Goal: Navigation & Orientation: Find specific page/section

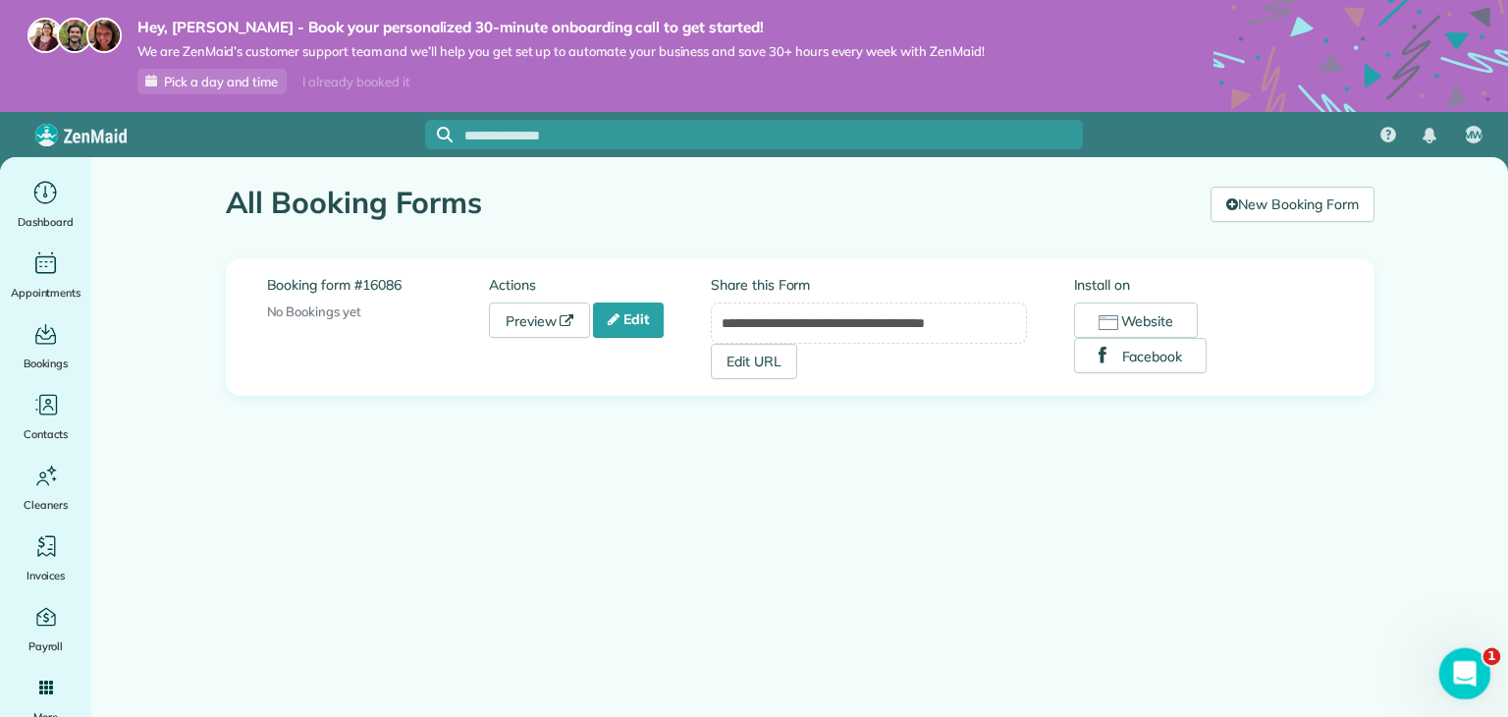
click at [1452, 665] on icon "Open Intercom Messenger" at bounding box center [1462, 671] width 32 height 32
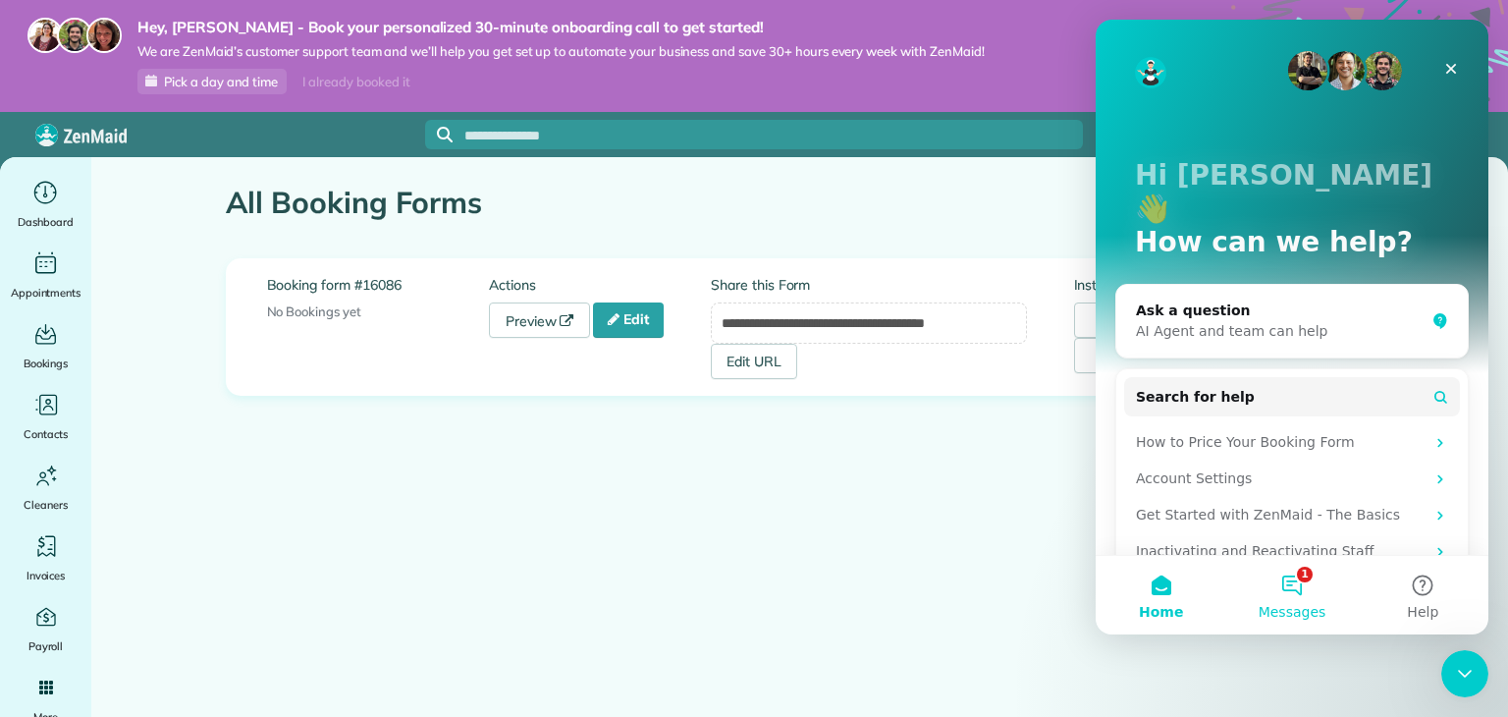
click at [1288, 582] on button "1 Messages" at bounding box center [1291, 595] width 131 height 79
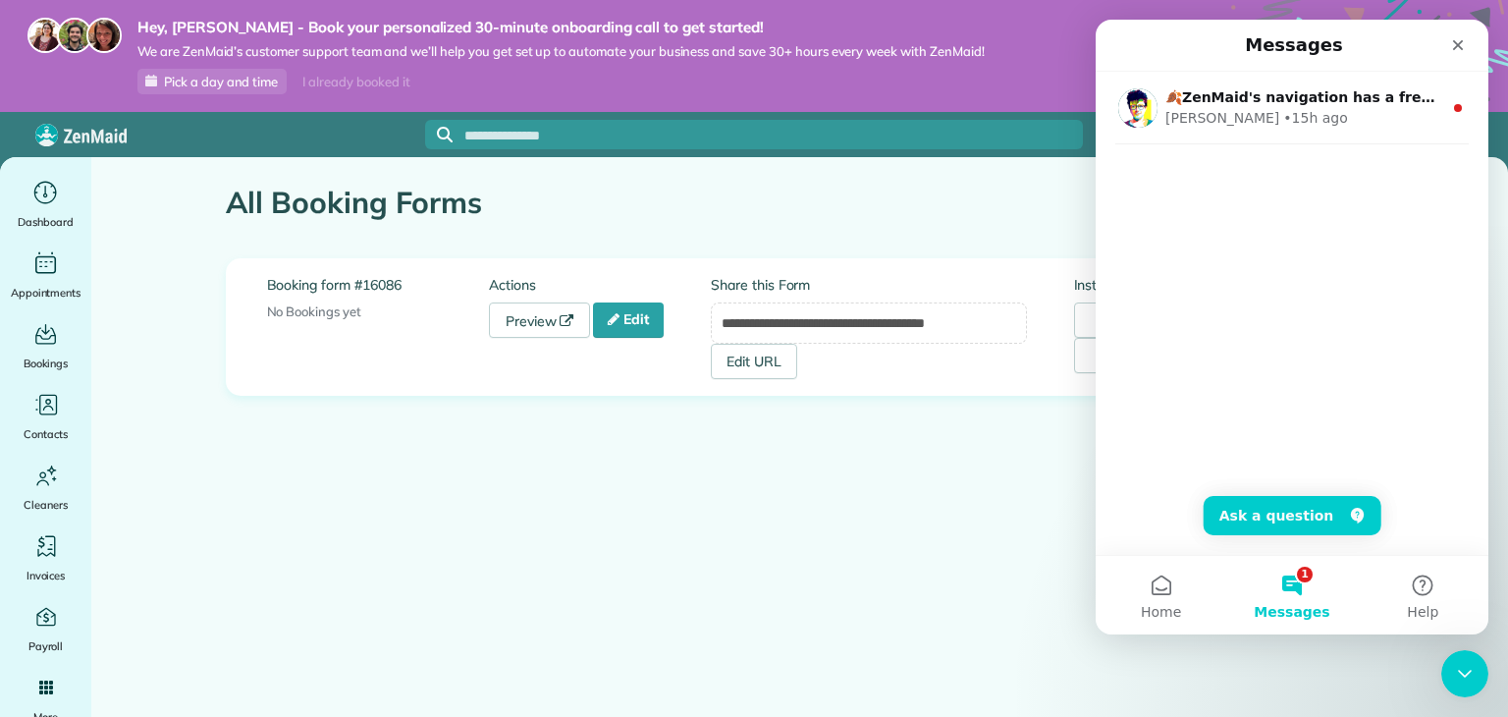
click at [228, 88] on span "Pick a day and time" at bounding box center [221, 82] width 114 height 16
click at [1299, 494] on div "🍂ZenMaid's navigation has a fresh new look for Fall! ​ Here’s what’s new: ﻿ ✨Cu…" at bounding box center [1292, 313] width 393 height 483
click at [1292, 513] on button "Ask a question" at bounding box center [1293, 515] width 178 height 39
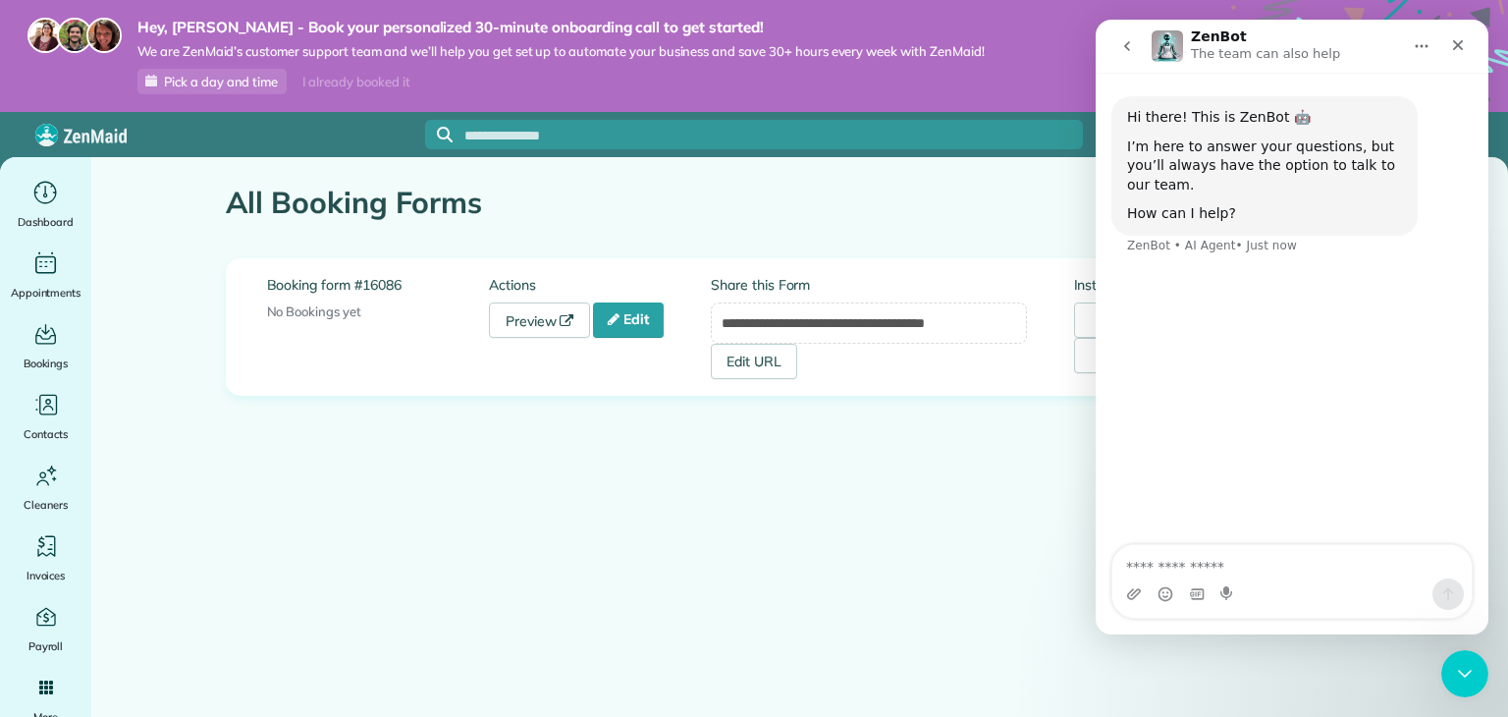
drag, startPoint x: 97, startPoint y: 476, endPoint x: 0, endPoint y: 415, distance: 114.7
drag, startPoint x: 0, startPoint y: 415, endPoint x: 161, endPoint y: 544, distance: 206.1
click at [187, 556] on main "**********" at bounding box center [799, 515] width 1417 height 717
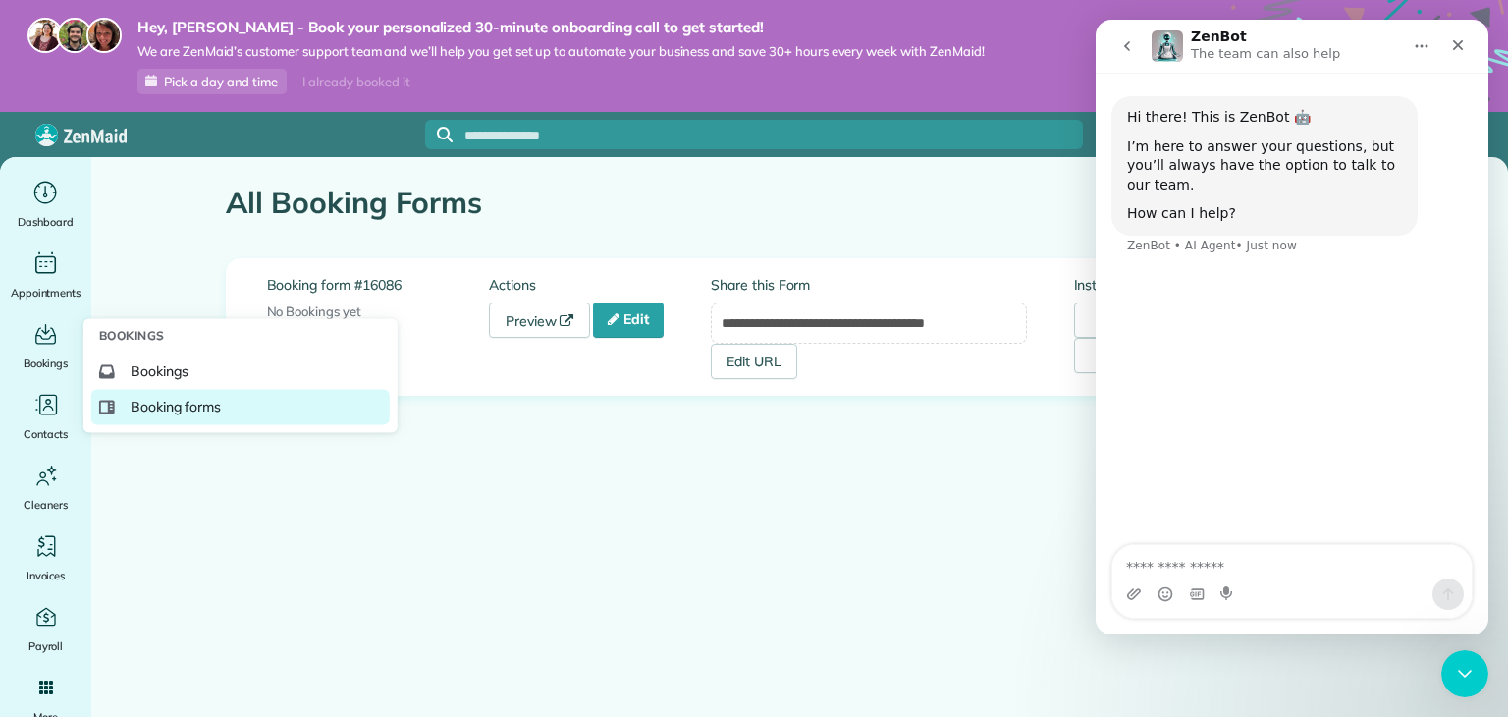
click at [183, 398] on span "Booking forms" at bounding box center [176, 407] width 91 height 20
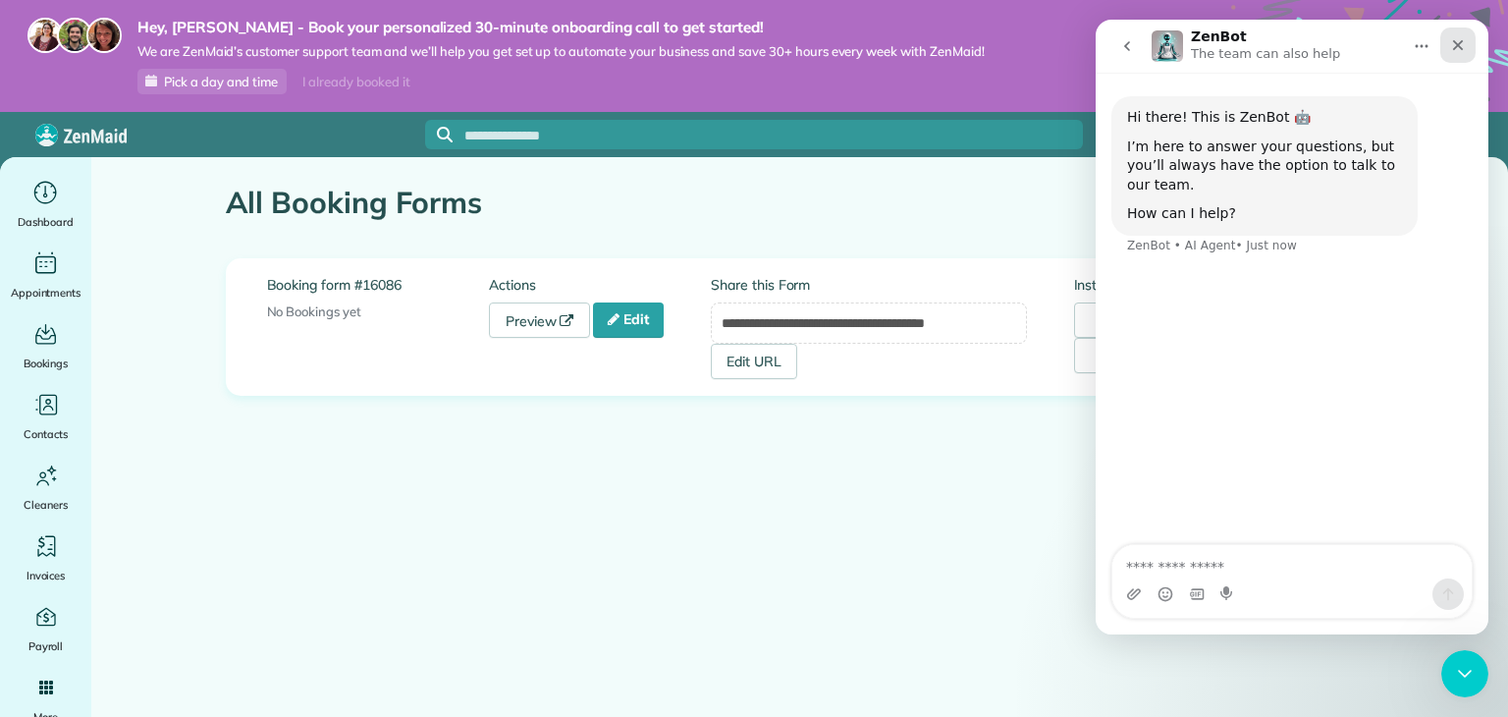
click at [1447, 46] on div "Close" at bounding box center [1457, 44] width 35 height 35
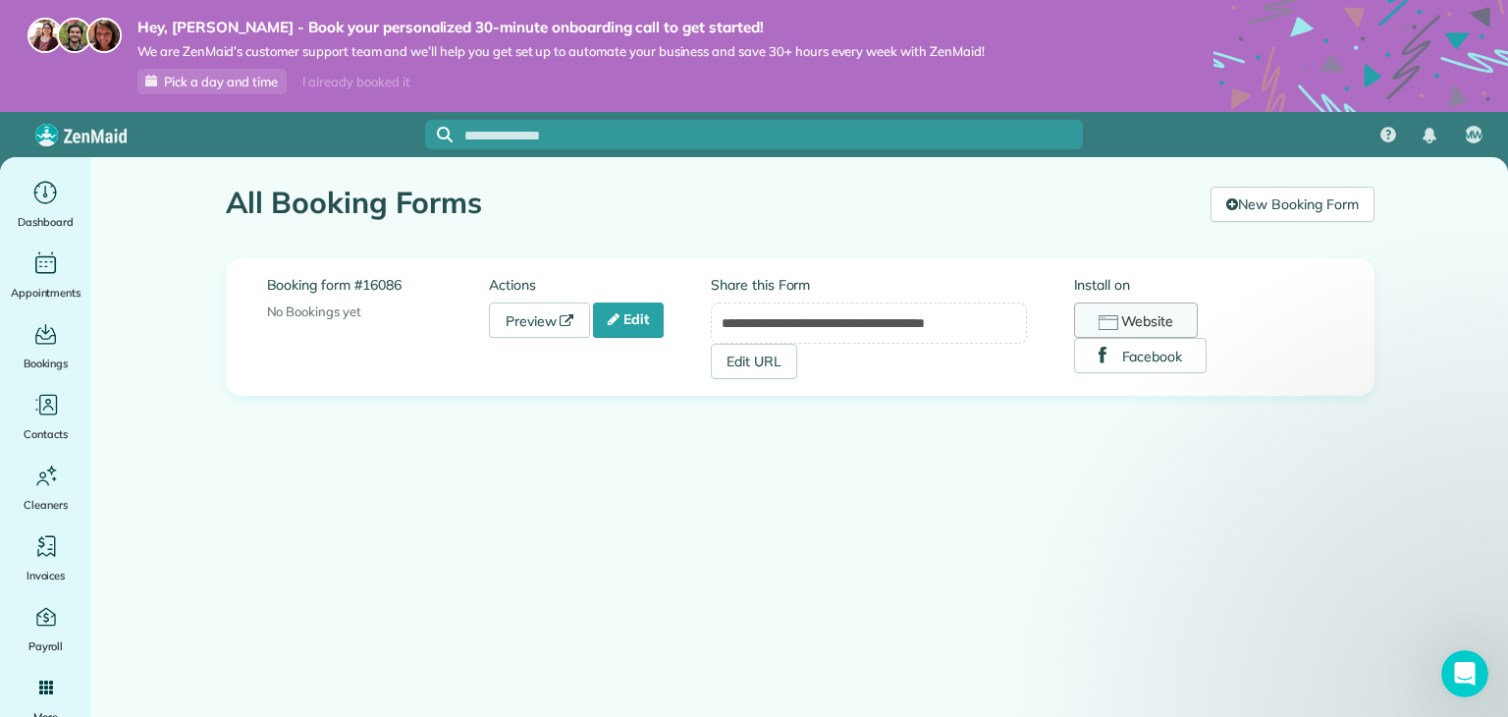
click at [1169, 311] on button "Website" at bounding box center [1136, 319] width 125 height 35
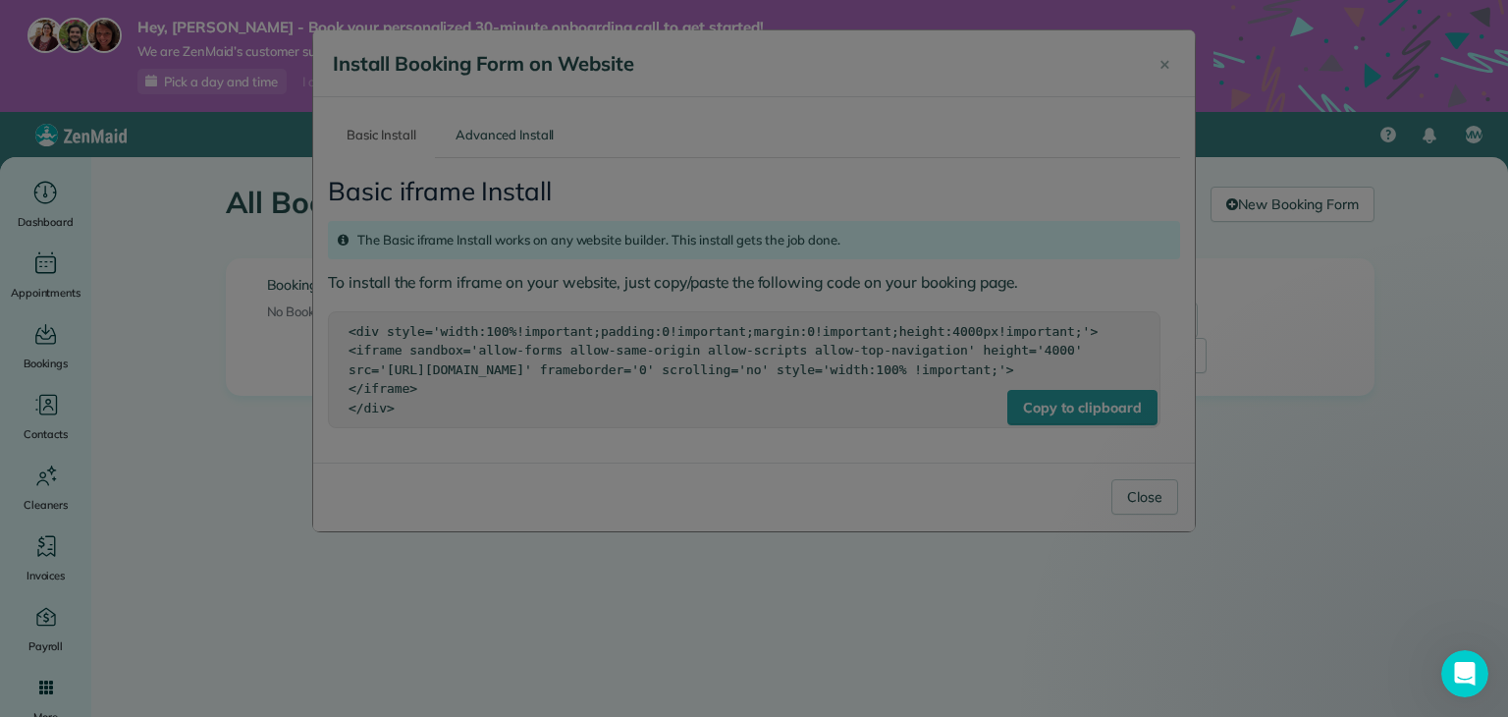
click at [1147, 508] on div at bounding box center [754, 358] width 1508 height 717
drag, startPoint x: 1088, startPoint y: 461, endPoint x: 900, endPoint y: 457, distance: 187.6
click at [900, 457] on div at bounding box center [754, 358] width 1508 height 717
drag, startPoint x: 900, startPoint y: 457, endPoint x: 798, endPoint y: 455, distance: 102.1
click at [799, 457] on div at bounding box center [754, 358] width 1508 height 717
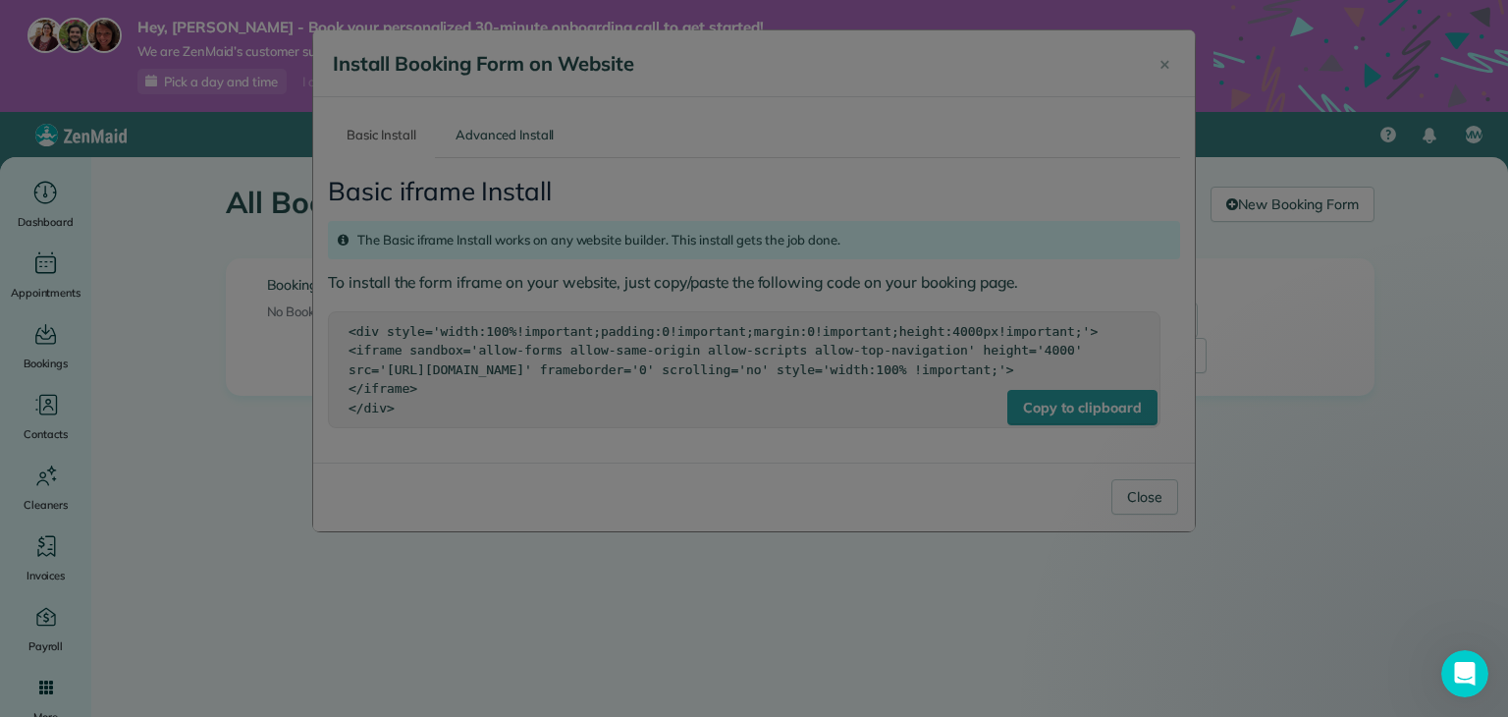
drag, startPoint x: 1249, startPoint y: 377, endPoint x: 1251, endPoint y: 341, distance: 36.4
click at [1250, 362] on div at bounding box center [754, 358] width 1508 height 717
drag, startPoint x: 1251, startPoint y: 341, endPoint x: 547, endPoint y: 15, distance: 775.8
click at [873, 138] on div at bounding box center [754, 358] width 1508 height 717
click at [1413, 174] on div at bounding box center [754, 358] width 1508 height 717
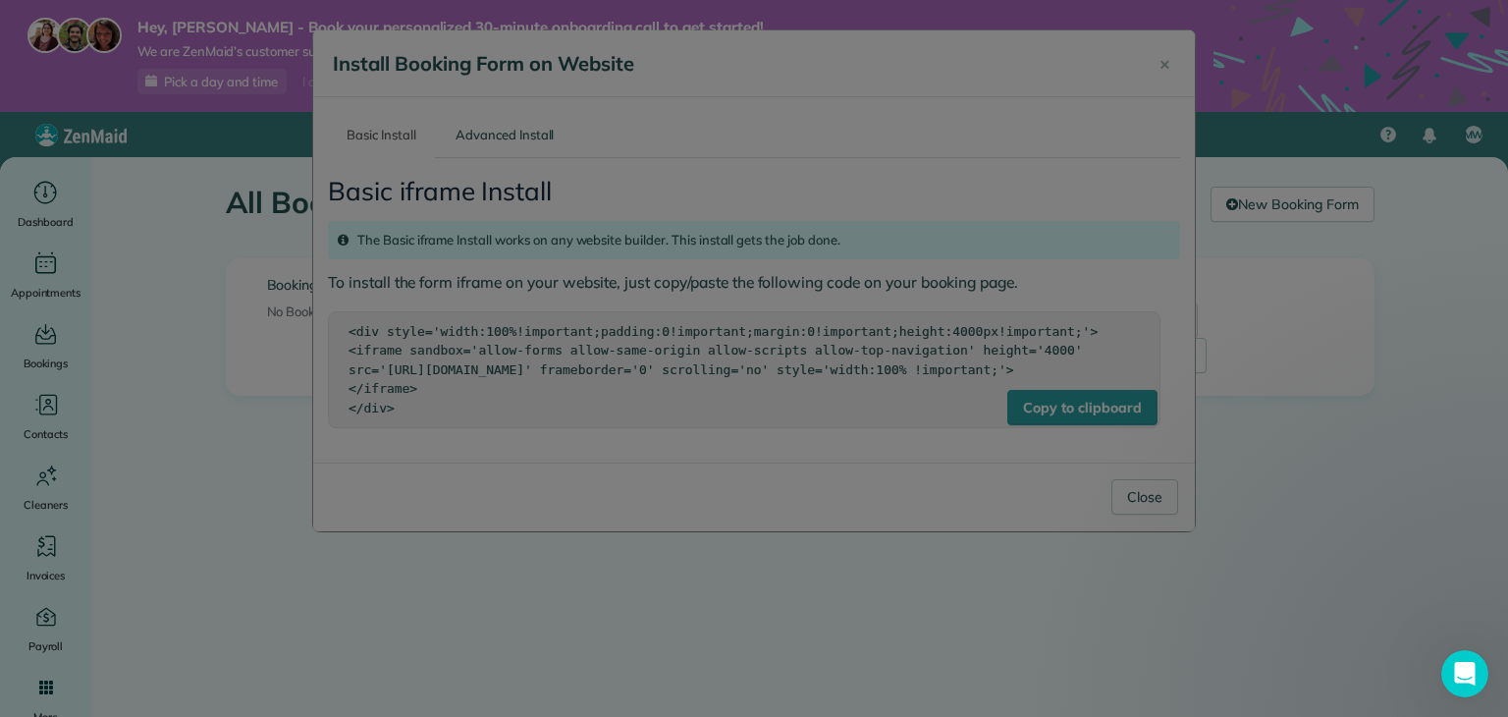
drag, startPoint x: 1136, startPoint y: 40, endPoint x: 1049, endPoint y: 7, distance: 93.5
click at [1131, 39] on div at bounding box center [754, 358] width 1508 height 717
click at [1083, 127] on div at bounding box center [754, 358] width 1508 height 717
